Goal: Task Accomplishment & Management: Manage account settings

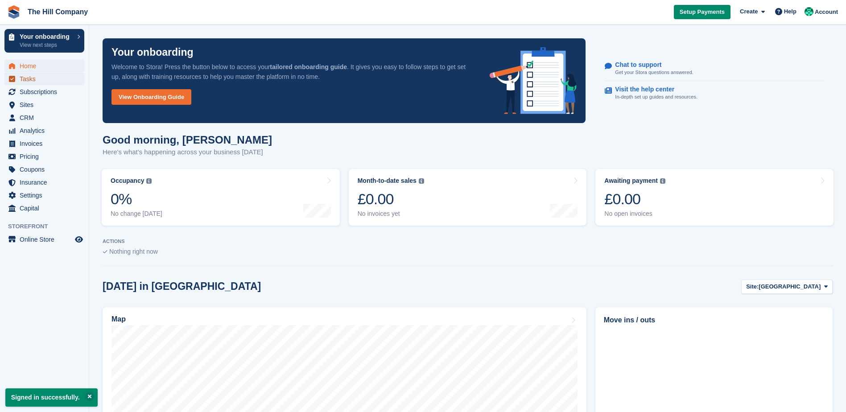
click at [21, 76] on span "Tasks" at bounding box center [47, 79] width 54 height 12
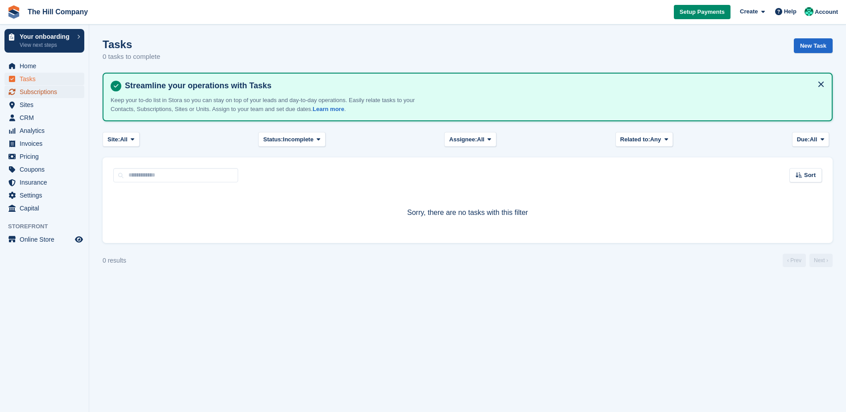
click at [21, 93] on span "Subscriptions" at bounding box center [47, 92] width 54 height 12
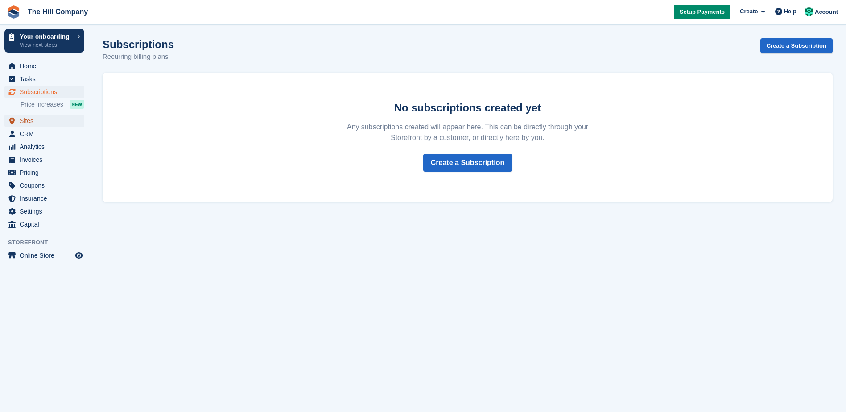
click at [23, 122] on span "Sites" at bounding box center [47, 121] width 54 height 12
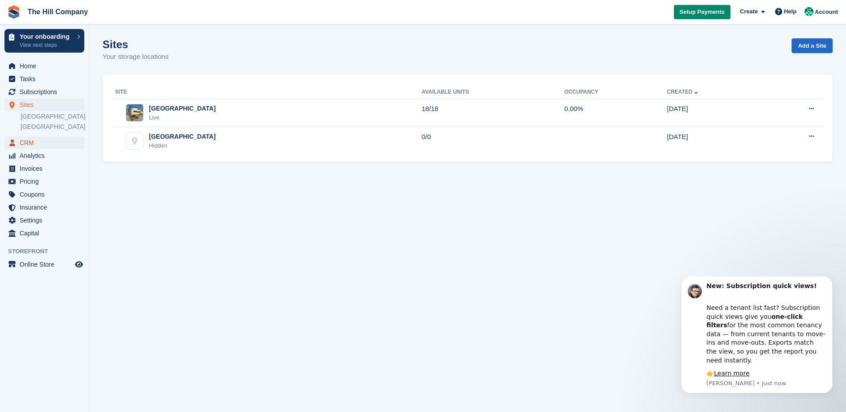
click at [23, 141] on span "CRM" at bounding box center [47, 142] width 54 height 12
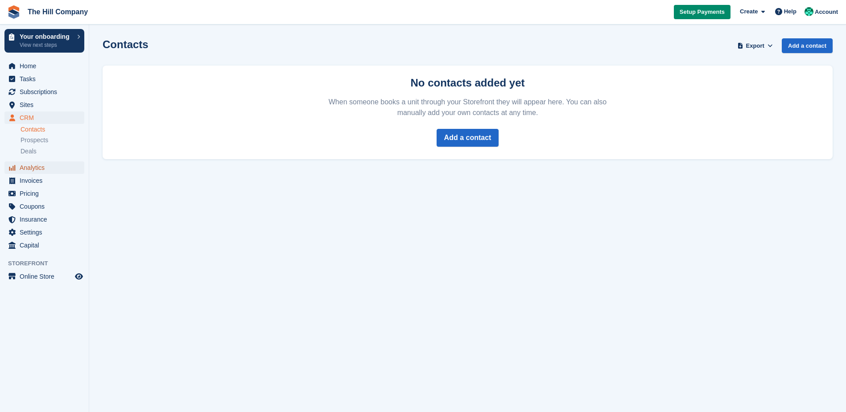
click at [27, 169] on span "Analytics" at bounding box center [47, 167] width 54 height 12
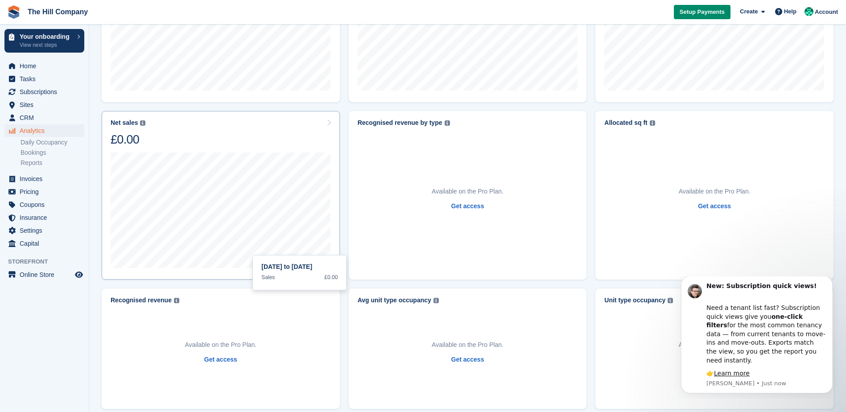
scroll to position [223, 0]
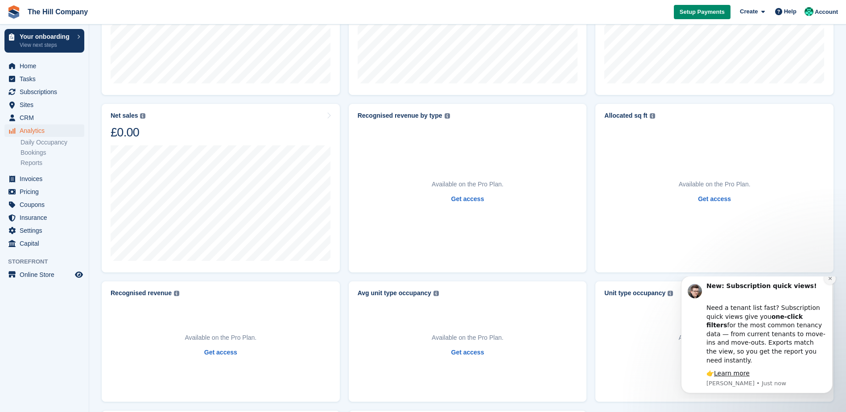
click at [831, 281] on icon "Dismiss notification" at bounding box center [830, 278] width 5 height 5
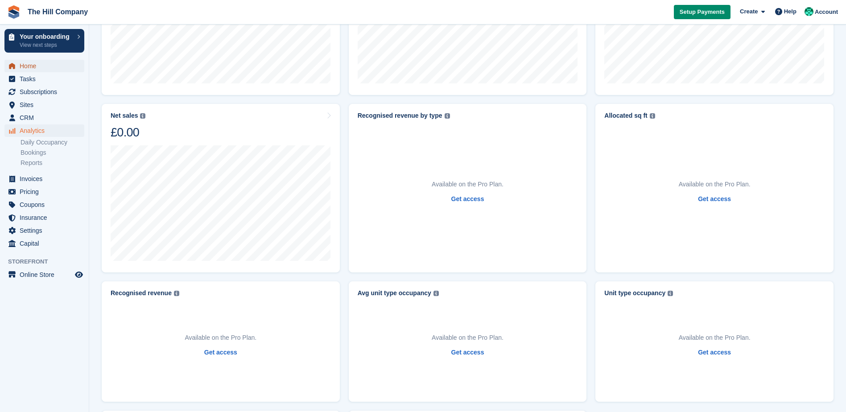
click at [40, 67] on span "Home" at bounding box center [47, 66] width 54 height 12
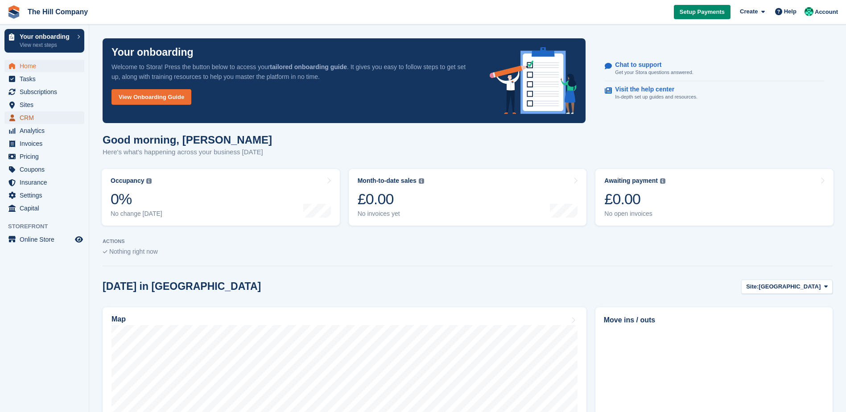
click at [42, 113] on span "CRM" at bounding box center [47, 117] width 54 height 12
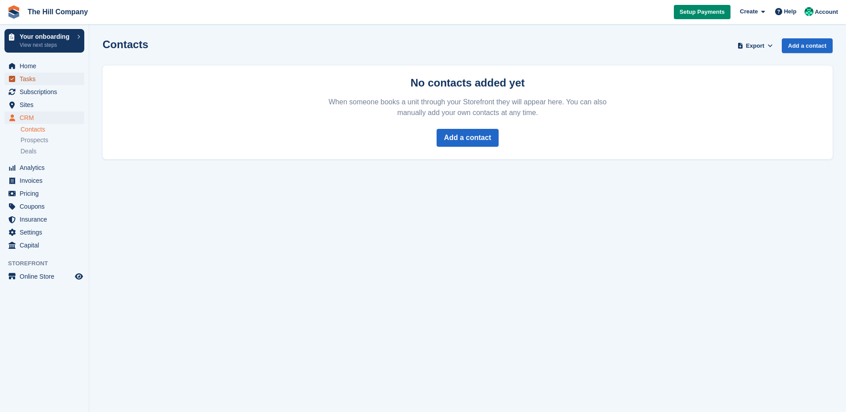
click at [40, 73] on span "Tasks" at bounding box center [47, 79] width 54 height 12
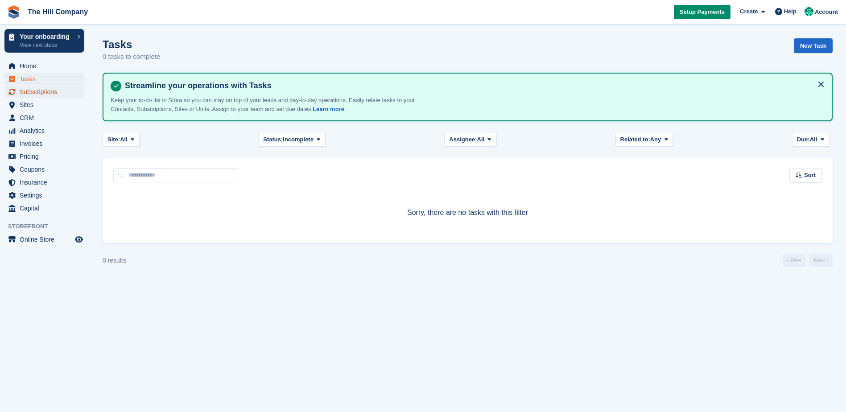
click at [42, 95] on span "Subscriptions" at bounding box center [47, 92] width 54 height 12
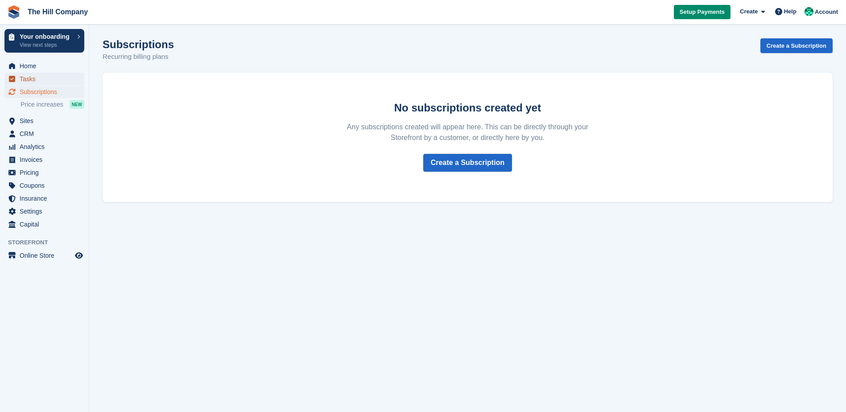
click at [46, 77] on span "Tasks" at bounding box center [47, 79] width 54 height 12
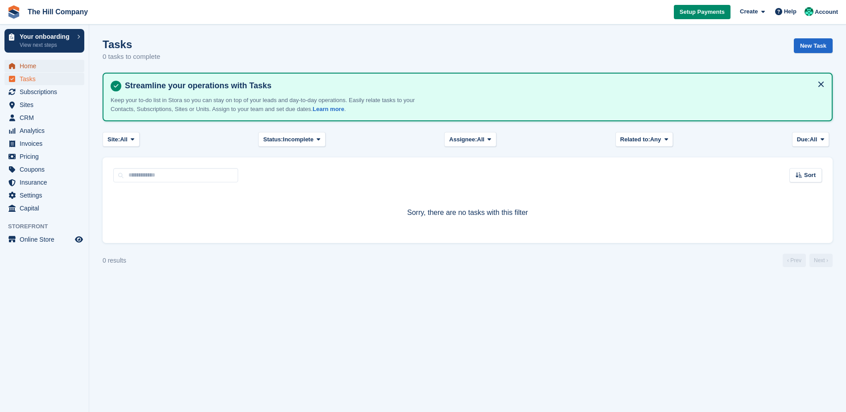
click at [46, 69] on span "Home" at bounding box center [47, 66] width 54 height 12
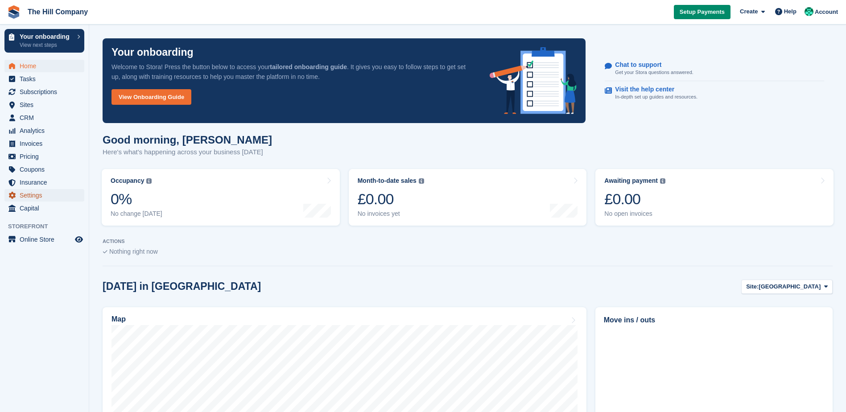
click at [34, 193] on span "Settings" at bounding box center [47, 195] width 54 height 12
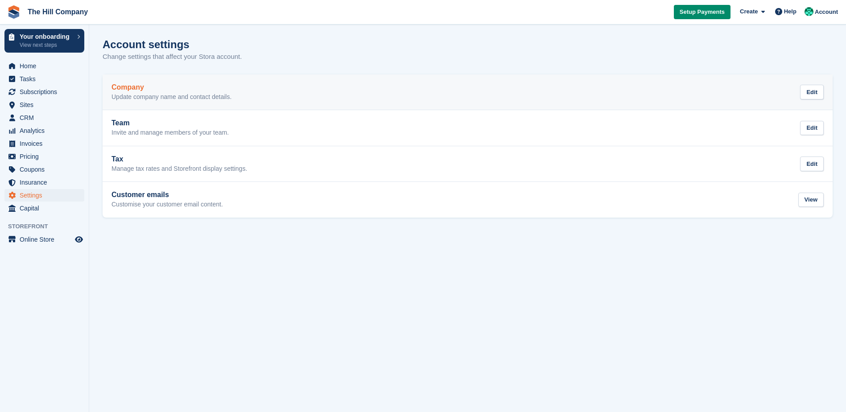
click at [188, 96] on p "Update company name and contact details." at bounding box center [171, 97] width 120 height 8
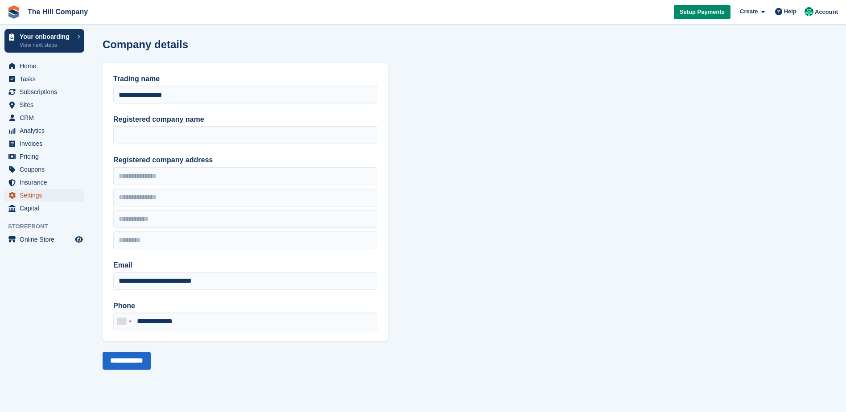
click at [41, 199] on span "Settings" at bounding box center [47, 195] width 54 height 12
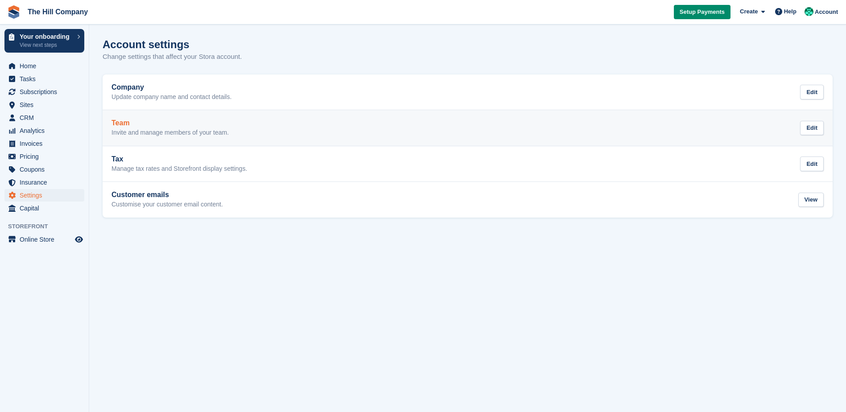
click at [142, 131] on p "Invite and manage members of your team." at bounding box center [169, 133] width 117 height 8
